Goal: Transaction & Acquisition: Register for event/course

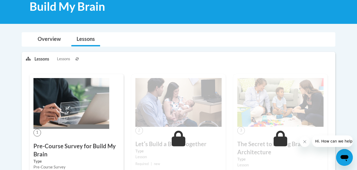
scroll to position [85, 0]
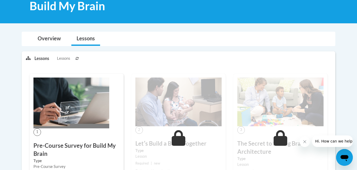
click at [96, 106] on img at bounding box center [71, 102] width 76 height 51
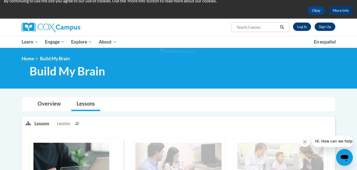
scroll to position [17, 0]
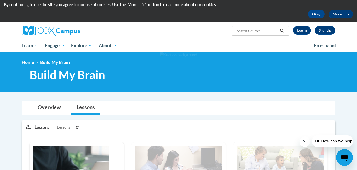
click at [63, 128] on span "Lessons" at bounding box center [63, 127] width 13 height 6
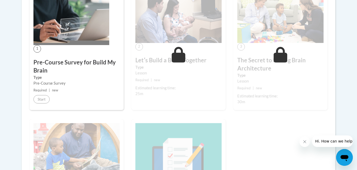
scroll to position [0, 0]
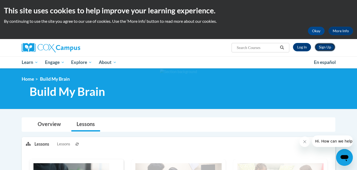
click at [326, 49] on link "Sign Up" at bounding box center [325, 47] width 21 height 8
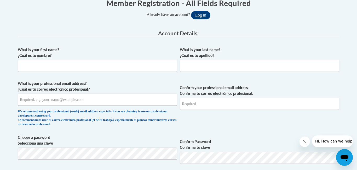
scroll to position [114, 0]
click at [90, 65] on input "What is your first name? ¿Cuál es tu nombre?" at bounding box center [97, 65] width 159 height 12
type input "Angela"
click at [195, 66] on input "What is your last name? ¿Cuál es tu apellido?" at bounding box center [259, 65] width 159 height 12
type input "Street"
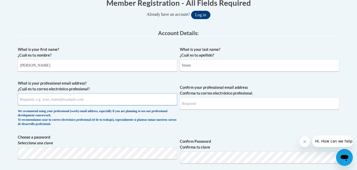
click at [134, 100] on input "What is your professional email address? ¿Cuál es tu correo electrónico profesi…" at bounding box center [97, 99] width 159 height 12
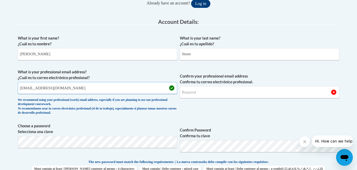
scroll to position [126, 0]
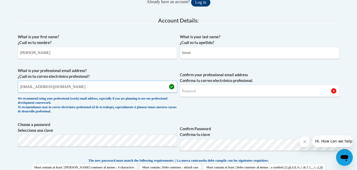
type input "Angierose898@gmail.com"
click at [204, 92] on input "Confirm your professional email address Confirma tu correo electrónico profesio…" at bounding box center [259, 91] width 159 height 12
type input "Angierose898@gmail.com"
click at [200, 106] on span "Confirm your professional email address Confirma tu correo electrónico profesio…" at bounding box center [259, 92] width 159 height 48
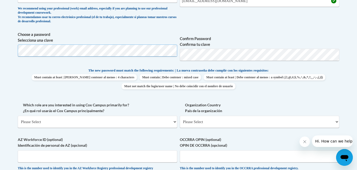
scroll to position [218, 0]
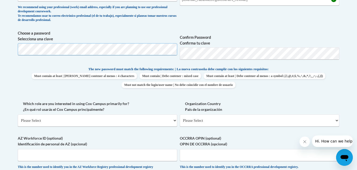
click at [0, 42] on body "This site uses cookies to help improve your learning experience. By continuing …" at bounding box center [178, 98] width 357 height 632
click at [154, 114] on span "Which role are you interested in using Cox Campus primarily for? ¿En qué rol us…" at bounding box center [97, 114] width 159 height 26
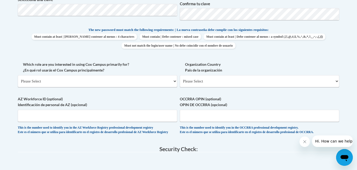
scroll to position [259, 0]
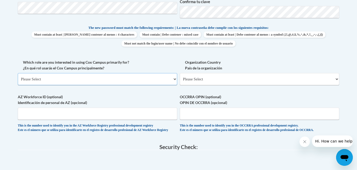
click at [128, 80] on select "Please Select College/University | Colegio/Universidad Community/Nonprofit Part…" at bounding box center [97, 79] width 159 height 12
click at [228, 81] on select "Please Select United States | Estados Unidos Outside of the United States | Fue…" at bounding box center [259, 79] width 159 height 12
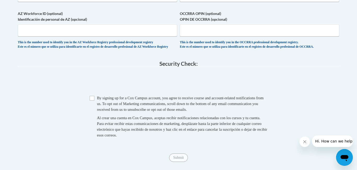
scroll to position [342, 0]
click at [91, 100] on input "Checkbox" at bounding box center [92, 97] width 5 height 5
checkbox input "true"
click at [183, 161] on input "Submit" at bounding box center [178, 157] width 19 height 8
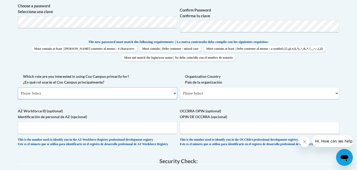
scroll to position [244, 0]
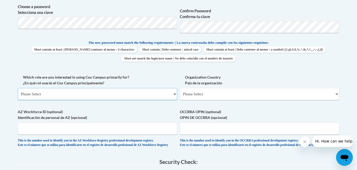
click at [157, 96] on select "Please Select College/University | Colegio/Universidad Community/Nonprofit Part…" at bounding box center [97, 94] width 159 height 12
select select "fbf2d438-af2f-41f8-98f1-81c410e29de3"
click at [18, 88] on select "Please Select College/University | Colegio/Universidad Community/Nonprofit Part…" at bounding box center [97, 94] width 159 height 12
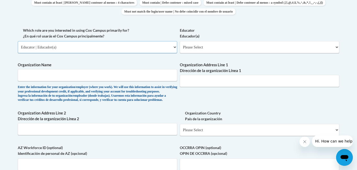
scroll to position [290, 0]
click at [198, 49] on select "Please Select Early Learning/Daycare Teacher/Family Home Care Provider | Maestr…" at bounding box center [259, 48] width 159 height 12
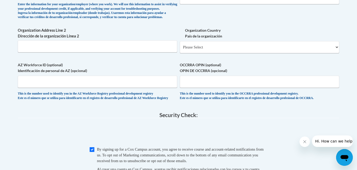
scroll to position [370, 0]
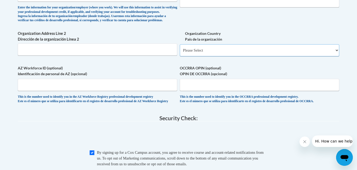
click at [199, 56] on select "Please Select United States | Estados Unidos Outside of the United States | Fue…" at bounding box center [259, 50] width 159 height 12
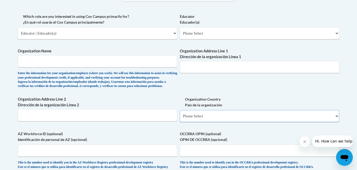
scroll to position [304, 0]
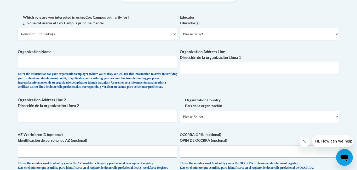
click at [209, 33] on select "Please Select Early Learning/Daycare Teacher/Family Home Care Provider | Maestr…" at bounding box center [259, 34] width 159 height 12
select select "6732b29e-f5f4-40e4-a595-7dafd2b8fb29"
click at [180, 28] on select "Please Select Early Learning/Daycare Teacher/Family Home Care Provider | Maestr…" at bounding box center [259, 34] width 159 height 12
click at [146, 65] on input "Organization Name" at bounding box center [97, 62] width 159 height 12
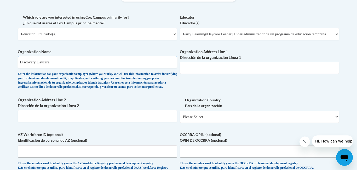
type input "Discovery Daycare"
click at [229, 72] on input "Organization Address Line 1 Dirección de la organización Línea 1" at bounding box center [259, 68] width 159 height 12
click at [211, 70] on input "Organization Address Line 1 Dirección de la organización Línea 1" at bounding box center [259, 68] width 159 height 12
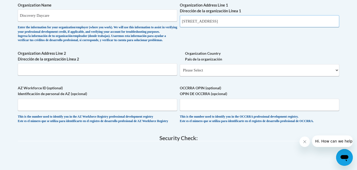
scroll to position [351, 0]
type input "1363 e main st, lebanon, va 24266"
click at [213, 76] on select "Please Select United States | Estados Unidos Outside of the United States | Fue…" at bounding box center [259, 70] width 159 height 12
select select "ad49bcad-a171-4b2e-b99c-48b446064914"
click at [180, 72] on select "Please Select United States | Estados Unidos Outside of the United States | Fue…" at bounding box center [259, 70] width 159 height 12
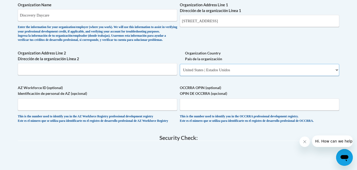
select select
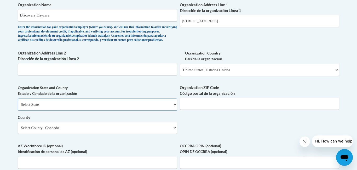
click at [156, 110] on select "Select State Alabama Alaska Arizona Arkansas California Colorado Connecticut De…" at bounding box center [97, 104] width 159 height 12
select select "Virginia"
click at [18, 107] on select "Select State Alabama Alaska Arizona Arkansas California Colorado Connecticut De…" at bounding box center [97, 104] width 159 height 12
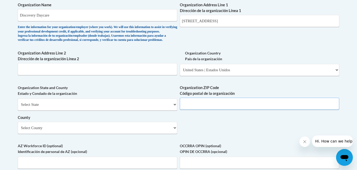
click at [234, 110] on input "Organization ZIP Code Código postal de la organización" at bounding box center [259, 103] width 159 height 12
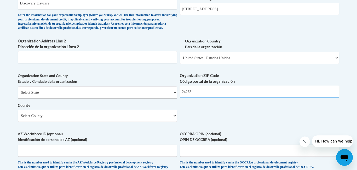
scroll to position [364, 0]
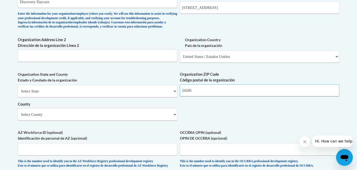
type input "24266"
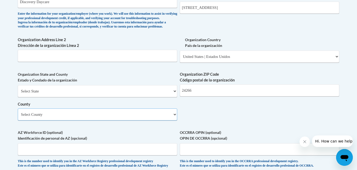
click at [170, 120] on select "Select County Accomack Albemarle Alexandria Alleghany Amelia Amherst Appomattox…" at bounding box center [97, 114] width 159 height 12
select select "Russell"
click at [18, 117] on select "Select County Accomack Albemarle Alexandria Alleghany Amelia Amherst Appomattox…" at bounding box center [97, 114] width 159 height 12
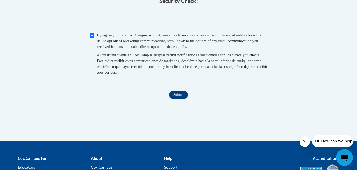
scroll to position [546, 0]
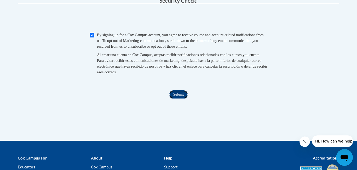
click at [180, 99] on input "Submit" at bounding box center [178, 94] width 19 height 8
